Goal: Information Seeking & Learning: Learn about a topic

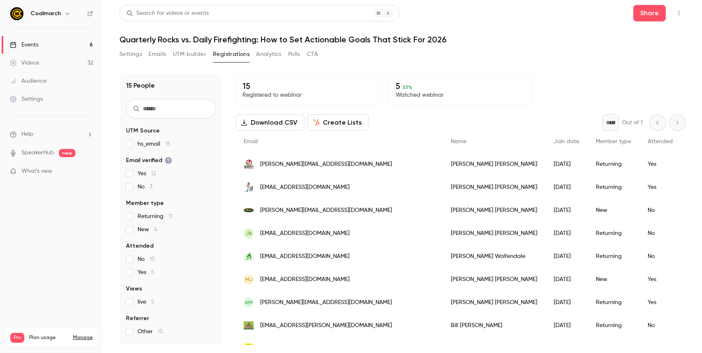
click at [44, 46] on link "Events 6" at bounding box center [51, 45] width 103 height 18
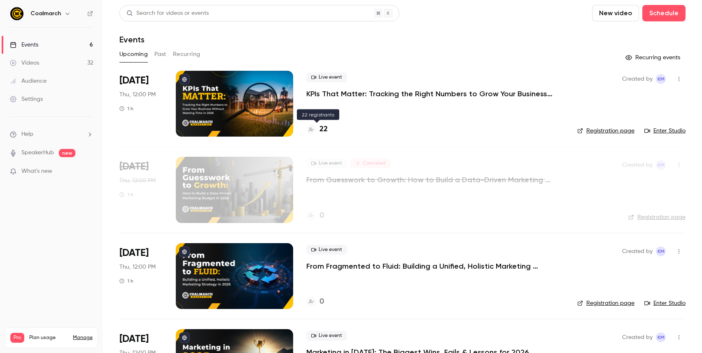
click at [324, 131] on h4 "22" at bounding box center [323, 129] width 8 height 11
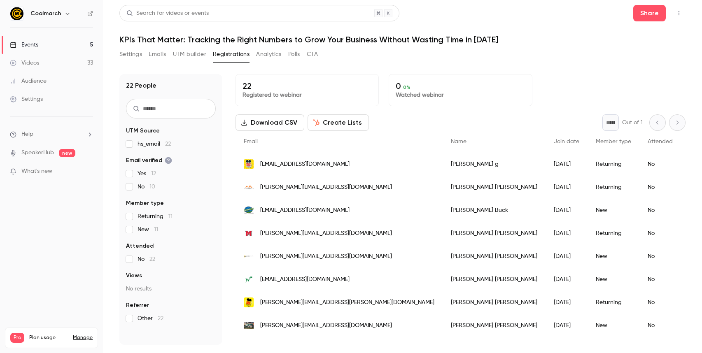
click at [60, 43] on link "Events 5" at bounding box center [51, 45] width 103 height 18
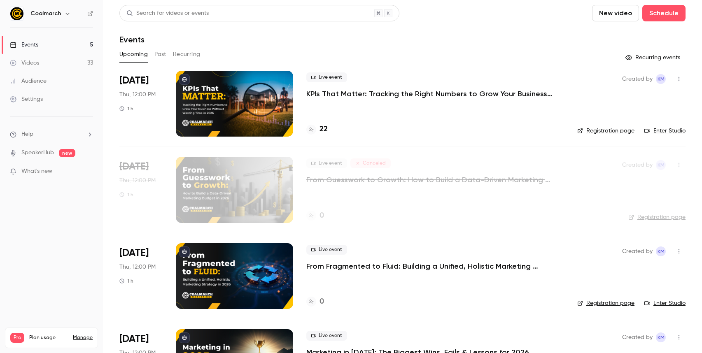
click at [324, 124] on div "Live event KPIs That Matter: Tracking the Right Numbers to Grow Your Business W…" at bounding box center [435, 104] width 258 height 66
click at [324, 130] on h4 "22" at bounding box center [323, 129] width 8 height 11
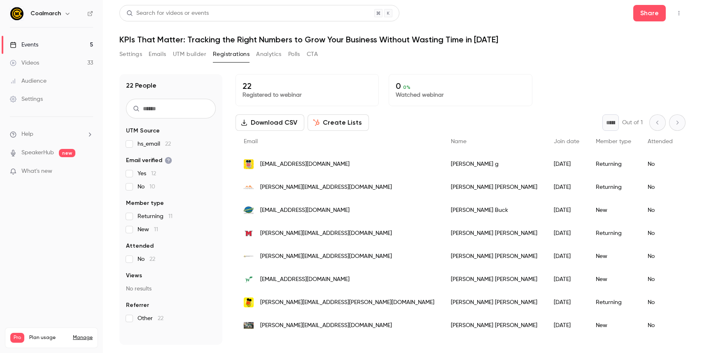
click at [475, 15] on div "Search for videos or events Share" at bounding box center [402, 13] width 566 height 16
click at [505, 39] on h1 "KPIs That Matter: Tracking the Right Numbers to Grow Your Business Without Wast…" at bounding box center [402, 40] width 566 height 10
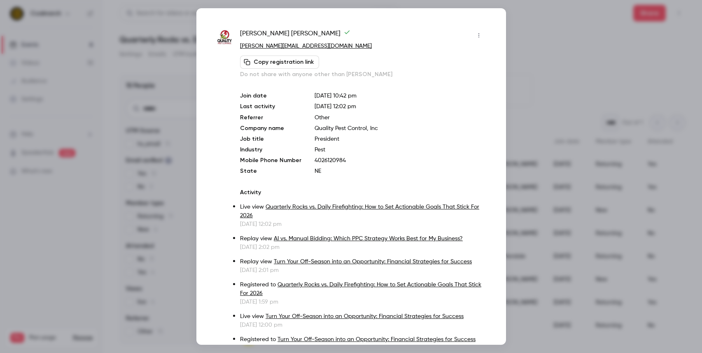
click at [190, 30] on div at bounding box center [351, 176] width 702 height 353
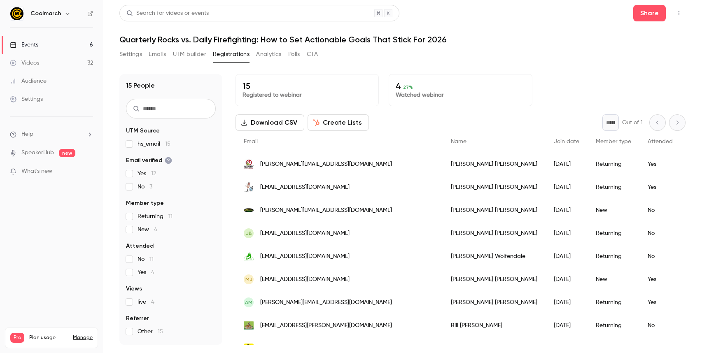
click at [67, 45] on link "Events 6" at bounding box center [51, 45] width 103 height 18
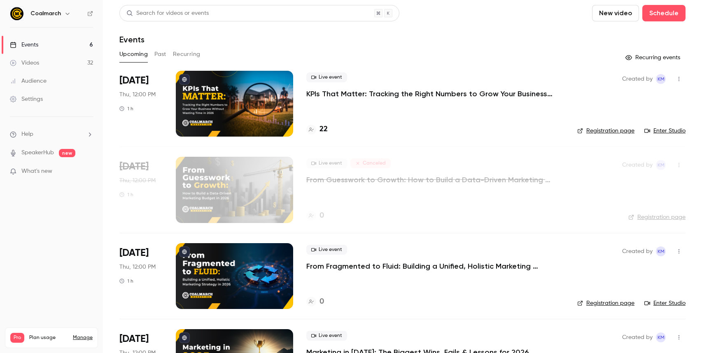
click at [162, 56] on button "Past" at bounding box center [160, 54] width 12 height 13
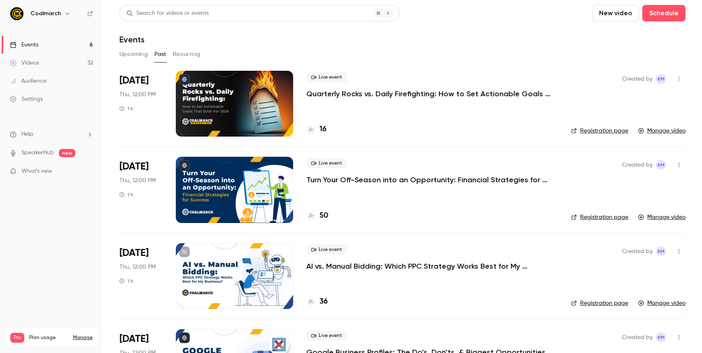
click at [347, 95] on p "Quarterly Rocks vs. Daily Firefighting: How to Set Actionable Goals That Stick …" at bounding box center [429, 94] width 247 height 10
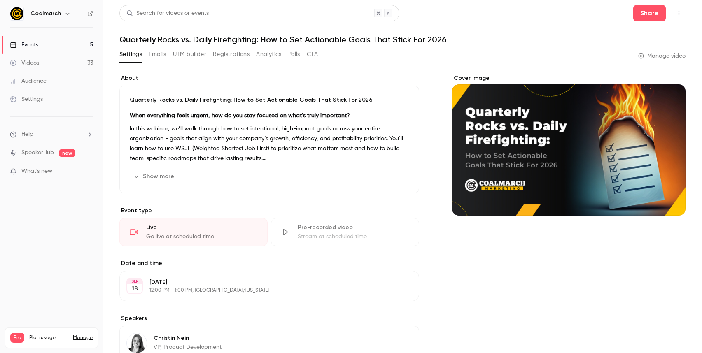
click at [132, 53] on button "Settings" at bounding box center [130, 54] width 23 height 13
click at [151, 55] on button "Emails" at bounding box center [157, 54] width 17 height 13
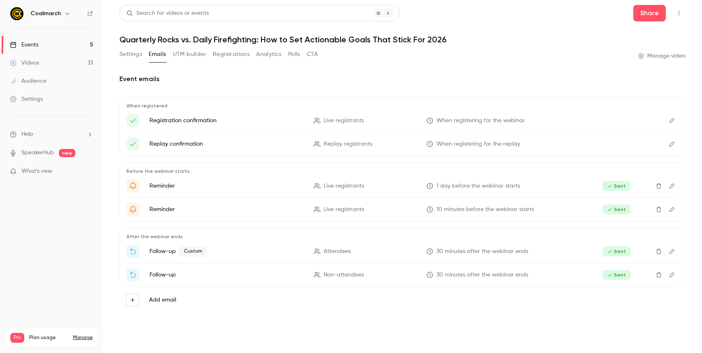
click at [134, 53] on button "Settings" at bounding box center [130, 54] width 23 height 13
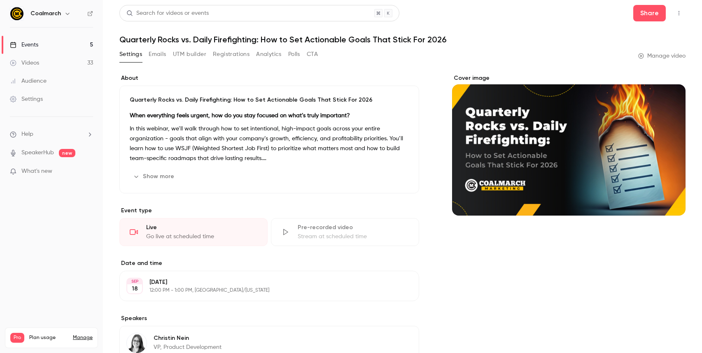
click at [46, 41] on link "Events 5" at bounding box center [51, 45] width 103 height 18
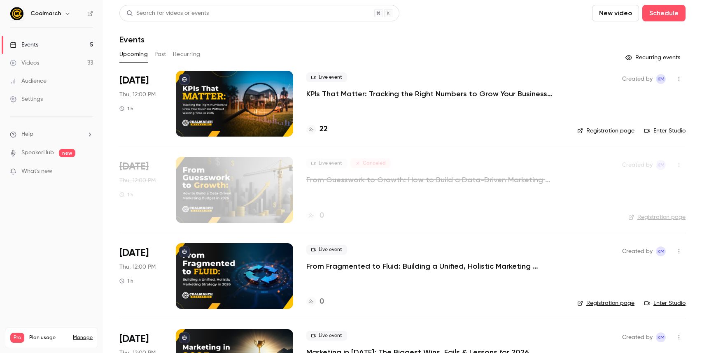
click at [162, 56] on button "Past" at bounding box center [160, 54] width 12 height 13
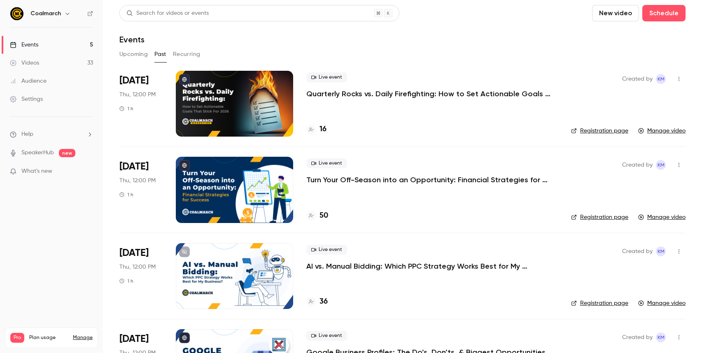
click at [260, 120] on div at bounding box center [234, 104] width 117 height 66
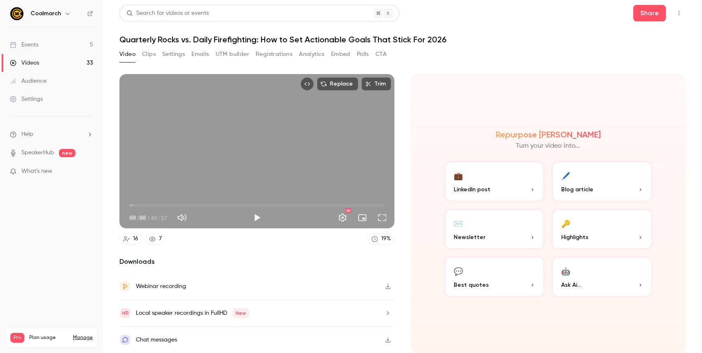
click at [387, 287] on icon "button" at bounding box center [387, 286] width 5 height 5
click at [128, 239] on icon at bounding box center [126, 238] width 7 height 5
click at [446, 34] on header "Search for videos or events Share Quarterly Rocks vs. Daily Firefighting: How t…" at bounding box center [402, 24] width 566 height 39
click at [60, 47] on link "Events 5" at bounding box center [51, 45] width 103 height 18
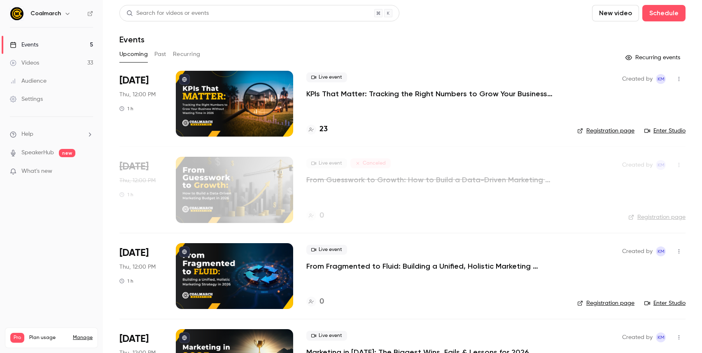
click at [325, 130] on h4 "23" at bounding box center [323, 129] width 8 height 11
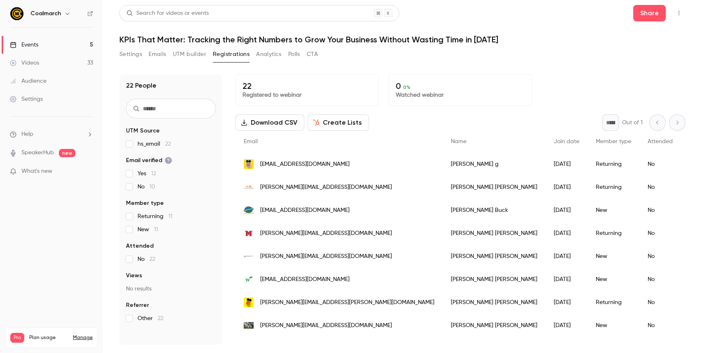
click at [32, 49] on link "Events 5" at bounding box center [51, 45] width 103 height 18
